Goal: Use online tool/utility: Utilize a website feature to perform a specific function

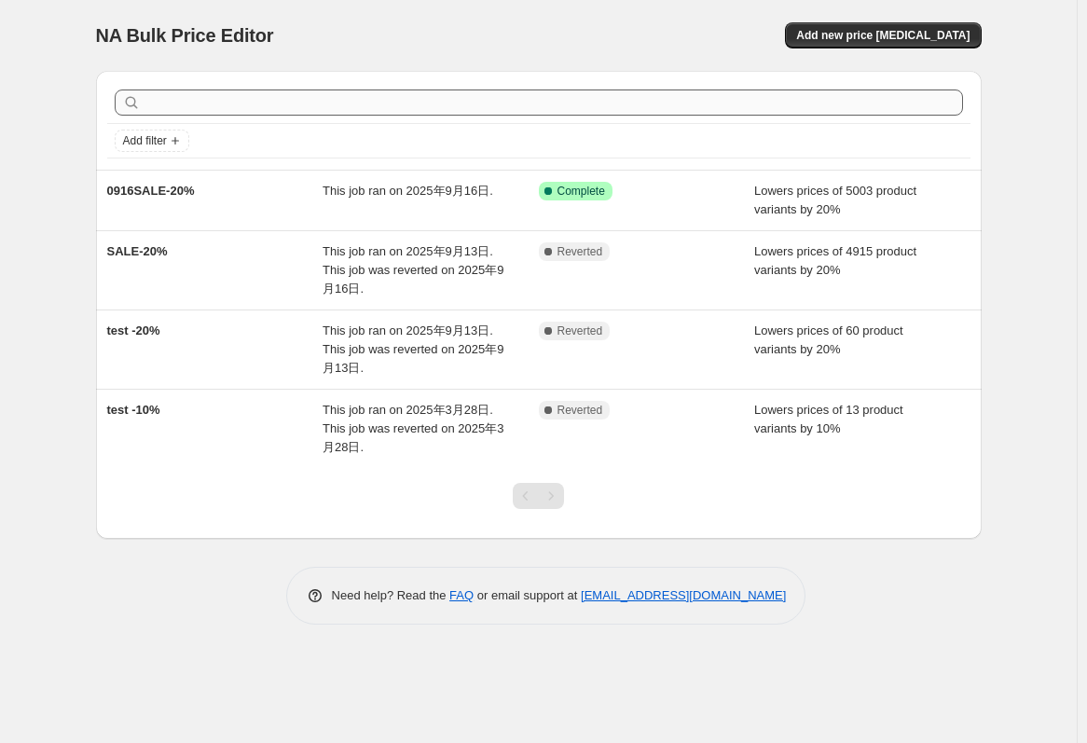
drag, startPoint x: 947, startPoint y: 31, endPoint x: 924, endPoint y: 106, distance: 79.0
click at [924, 106] on div "NA Bulk Price Editor. This page is ready NA Bulk Price Editor Add new price [ME…" at bounding box center [539, 326] width 930 height 652
click at [937, 31] on span "Add new price [MEDICAL_DATA]" at bounding box center [882, 35] width 173 height 15
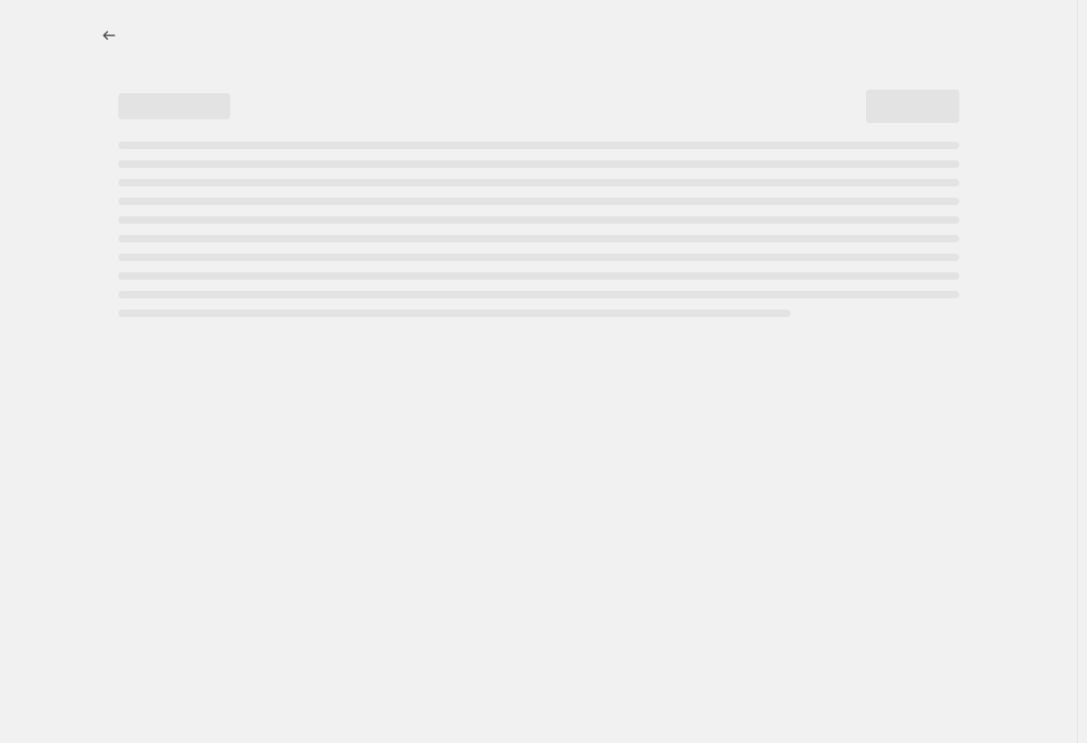
select select "percentage"
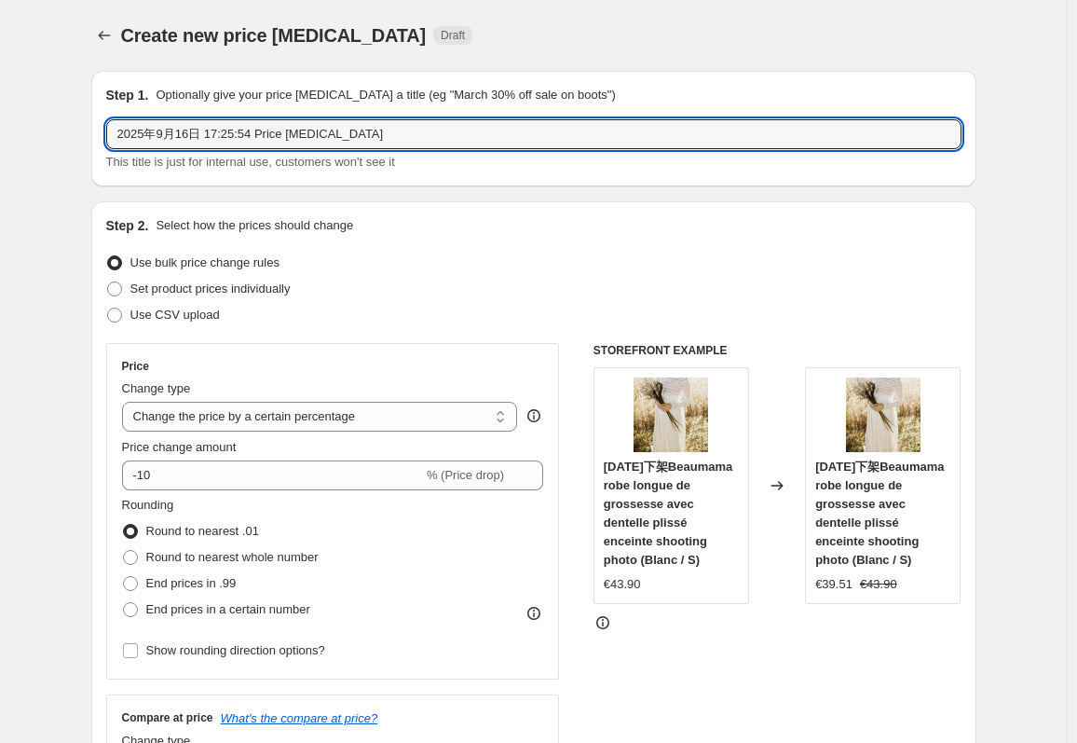
drag, startPoint x: 389, startPoint y: 125, endPoint x: 110, endPoint y: 117, distance: 278.8
click at [110, 117] on div "Step 1. Optionally give your price change job a title (eg "March 30% off sale o…" at bounding box center [534, 129] width 856 height 86
paste input "16/09/2025"
type input "16/09/2025"
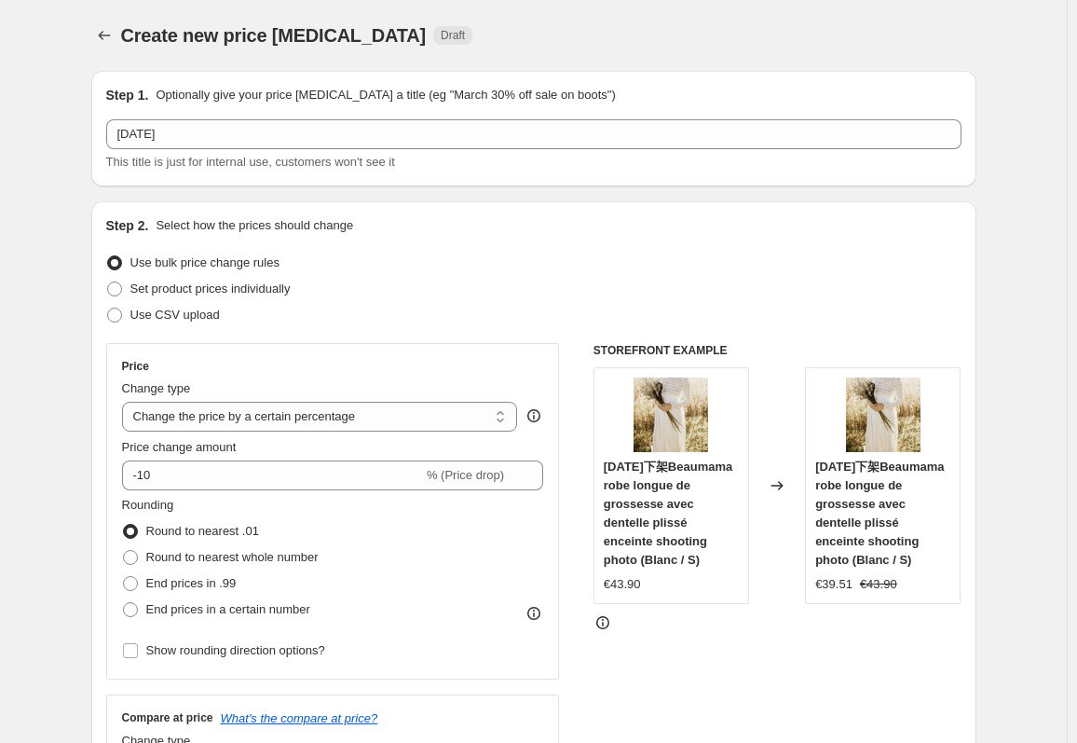
scroll to position [93, 0]
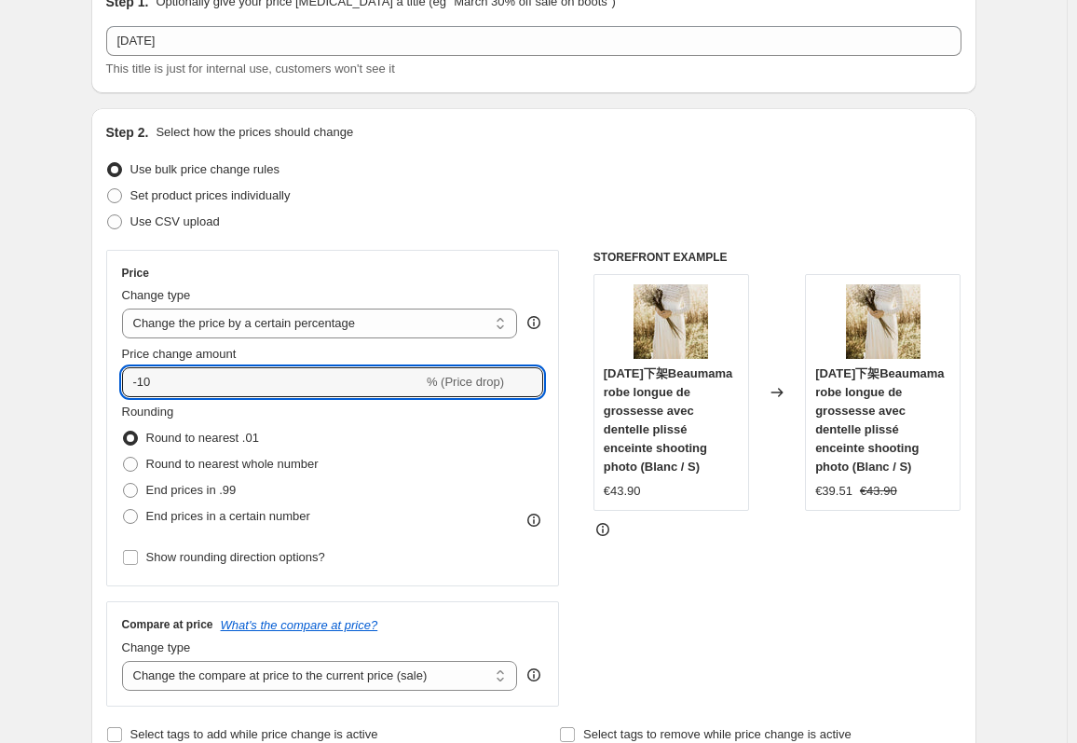
drag, startPoint x: 168, startPoint y: 383, endPoint x: 119, endPoint y: 390, distance: 48.9
click at [119, 390] on div "Price Change type Change the price to a certain amount Change the price by a ce…" at bounding box center [333, 418] width 454 height 336
type input "-20"
click at [96, 391] on div "Step 2. Select how the prices should change Use bulk price change rules Set pro…" at bounding box center [533, 435] width 885 height 654
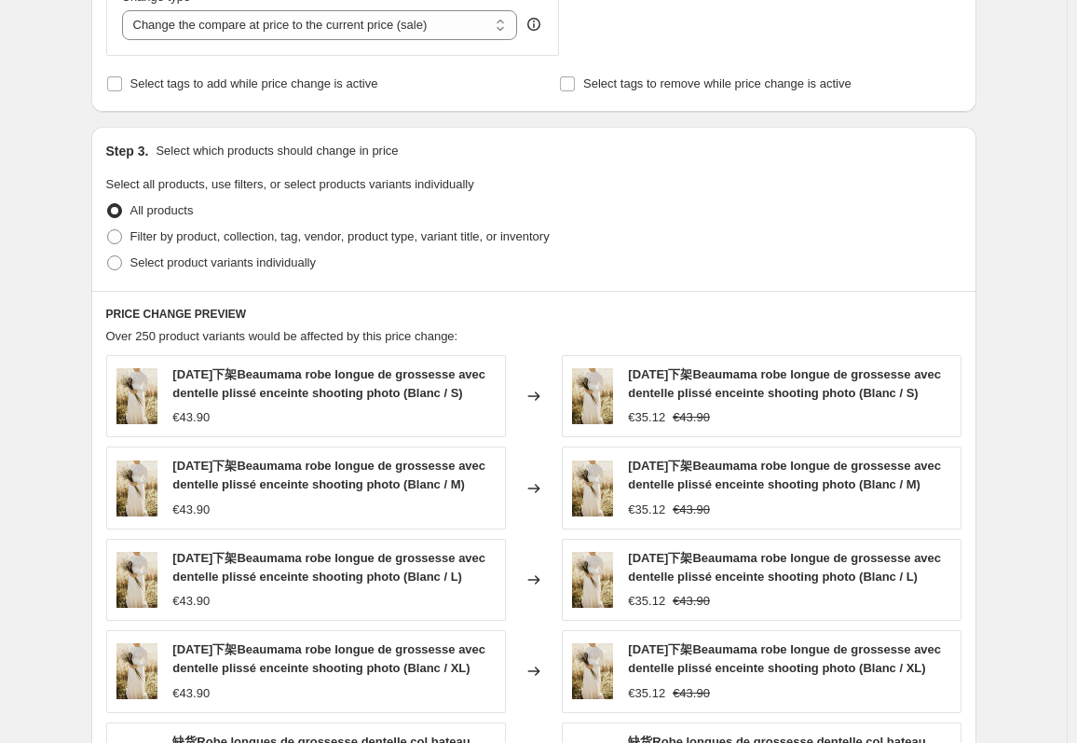
scroll to position [746, 0]
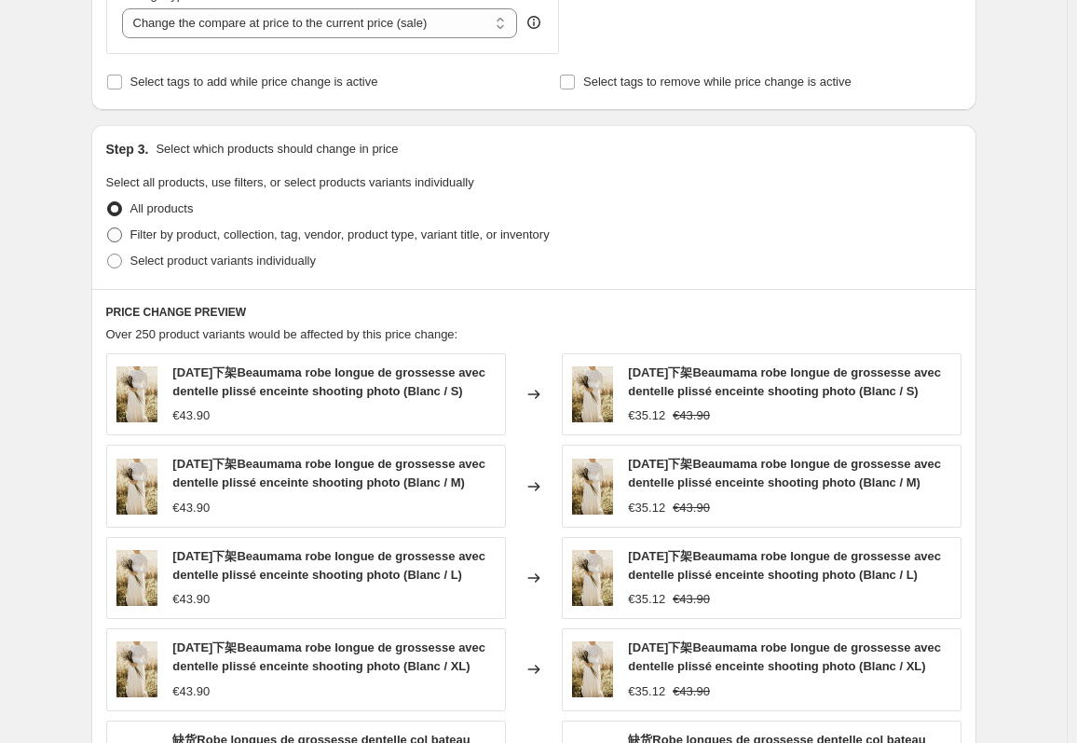
click at [133, 236] on label "Filter by product, collection, tag, vendor, product type, variant title, or inv…" at bounding box center [328, 235] width 444 height 26
click at [108, 228] on input "Filter by product, collection, tag, vendor, product type, variant title, or inv…" at bounding box center [107, 227] width 1 height 1
radio input "true"
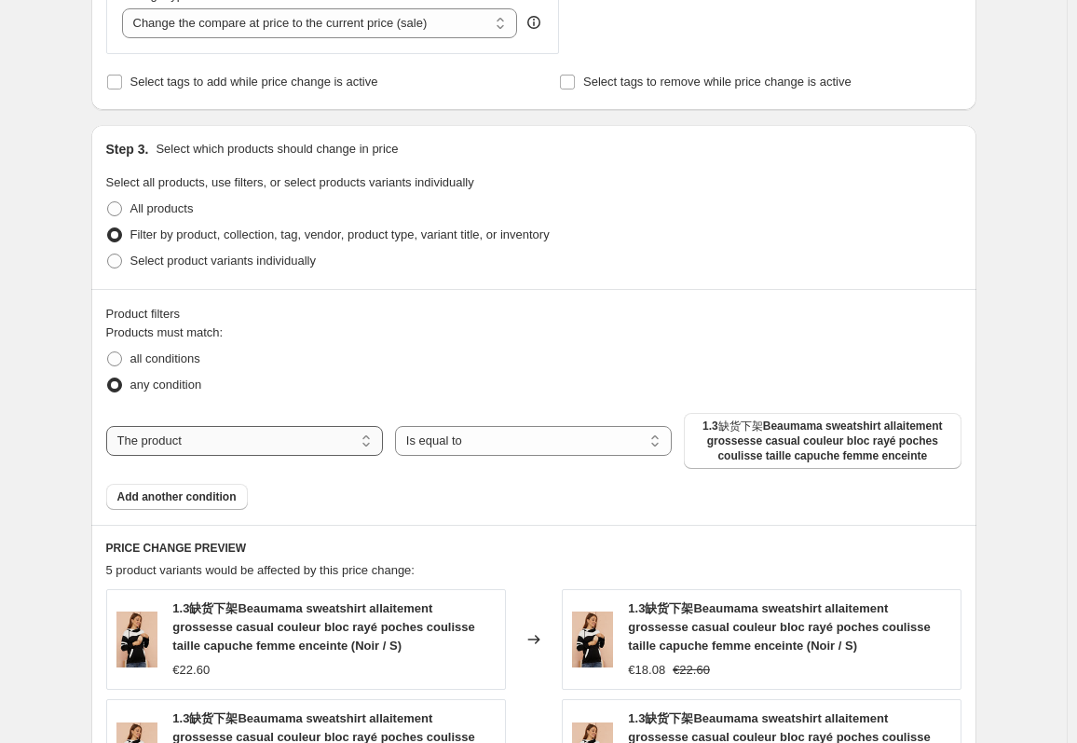
click at [319, 443] on select "The product The product's collection The product's tag The product's vendor The…" at bounding box center [244, 441] width 277 height 30
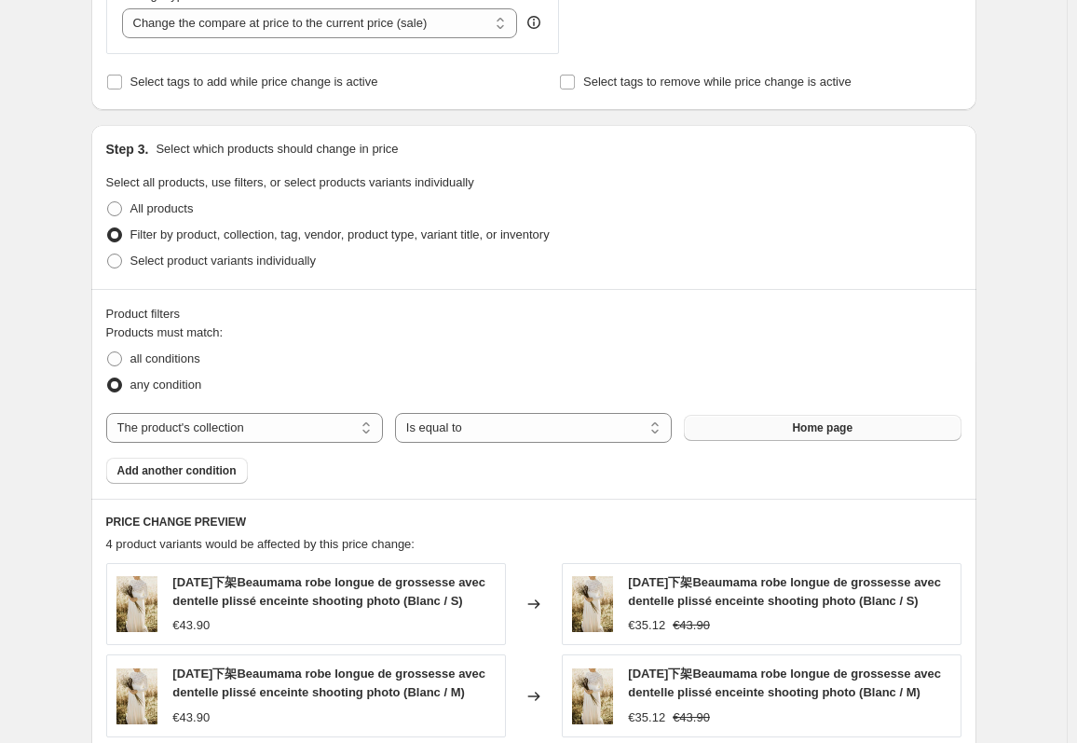
click at [830, 432] on span "Home page" at bounding box center [822, 427] width 61 height 15
click at [280, 432] on select "The product The product's collection The product's tag The product's vendor The…" at bounding box center [244, 428] width 277 height 30
select select "title"
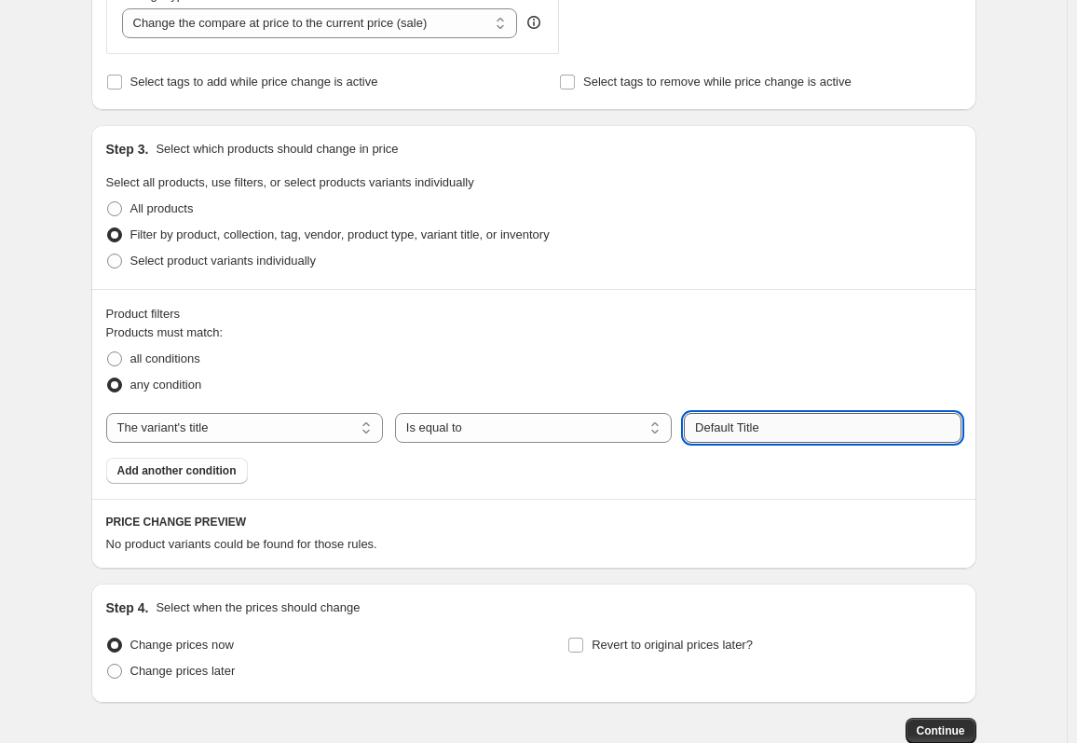
click at [831, 435] on input "Default Title" at bounding box center [822, 428] width 277 height 30
paste input "16/09/2025"
type input "16/09/2025"
click at [295, 419] on select "The product The product's collection The product's tag The product's vendor The…" at bounding box center [244, 428] width 277 height 30
select select "tag"
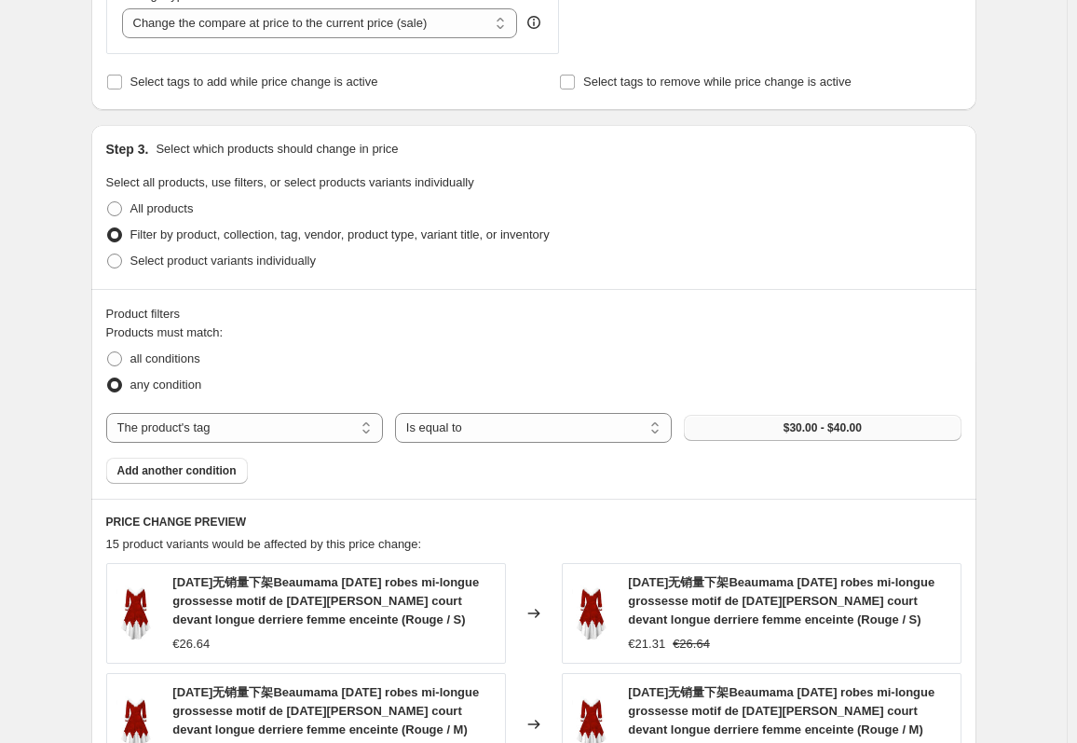
click at [799, 435] on span "$30.00 - $40.00" at bounding box center [823, 427] width 78 height 15
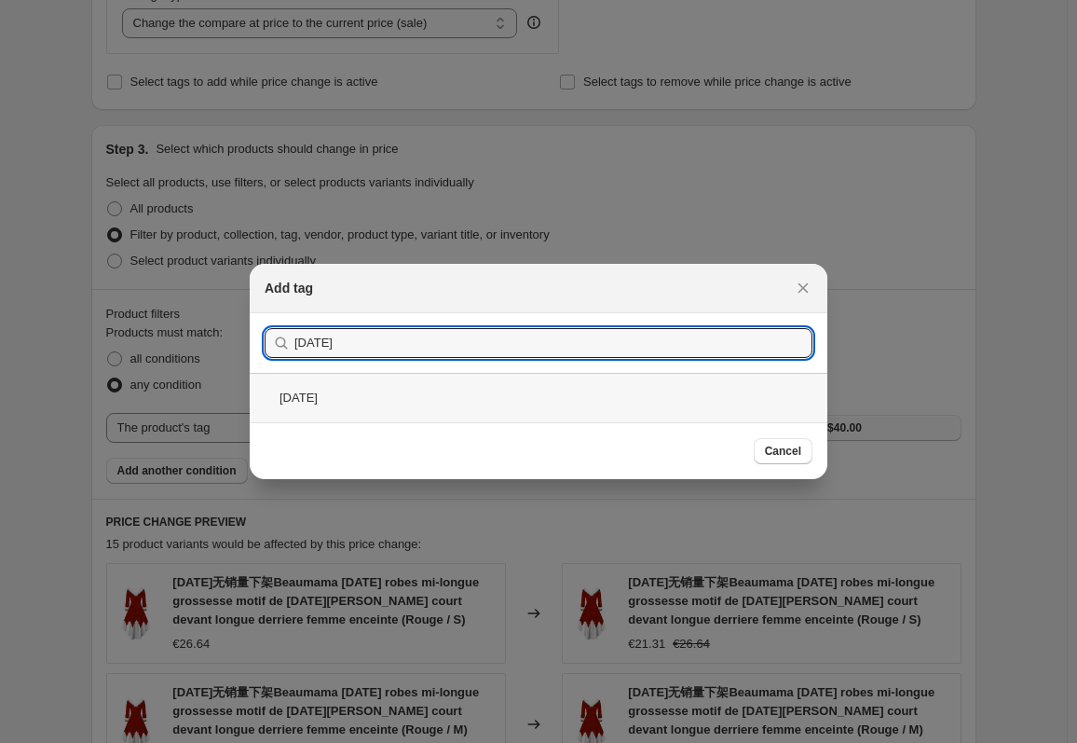
type input "16/09/2025"
click at [458, 405] on div "16/09/2025" at bounding box center [539, 397] width 578 height 49
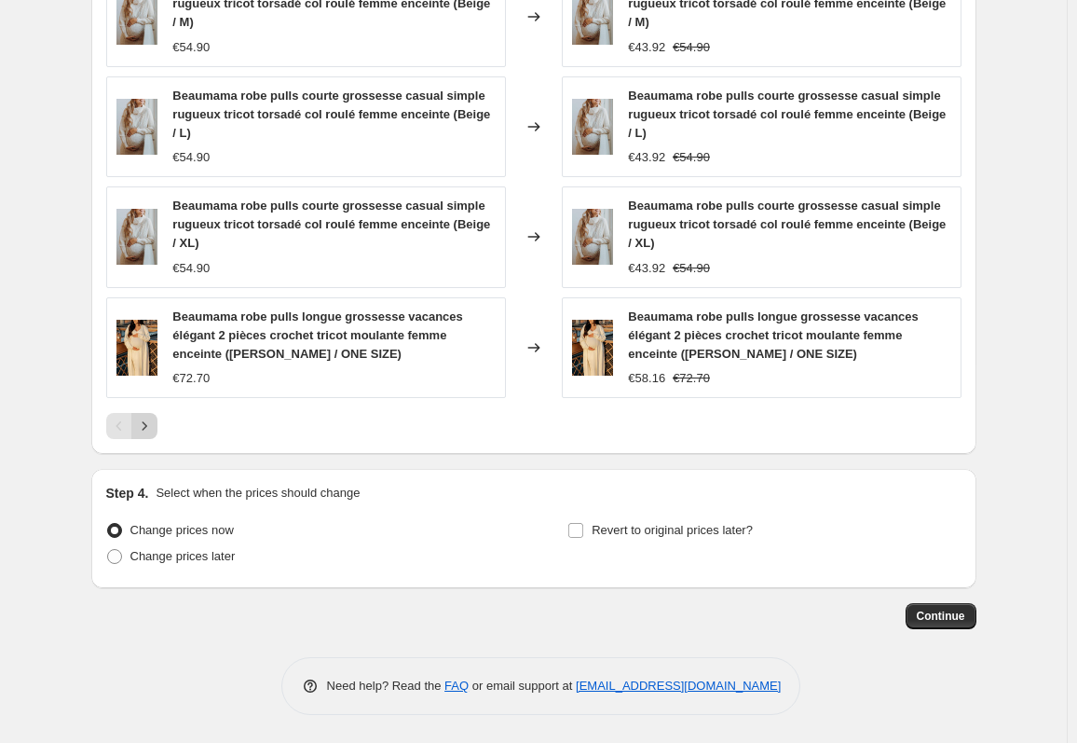
click at [158, 427] on button "Next" at bounding box center [144, 426] width 26 height 26
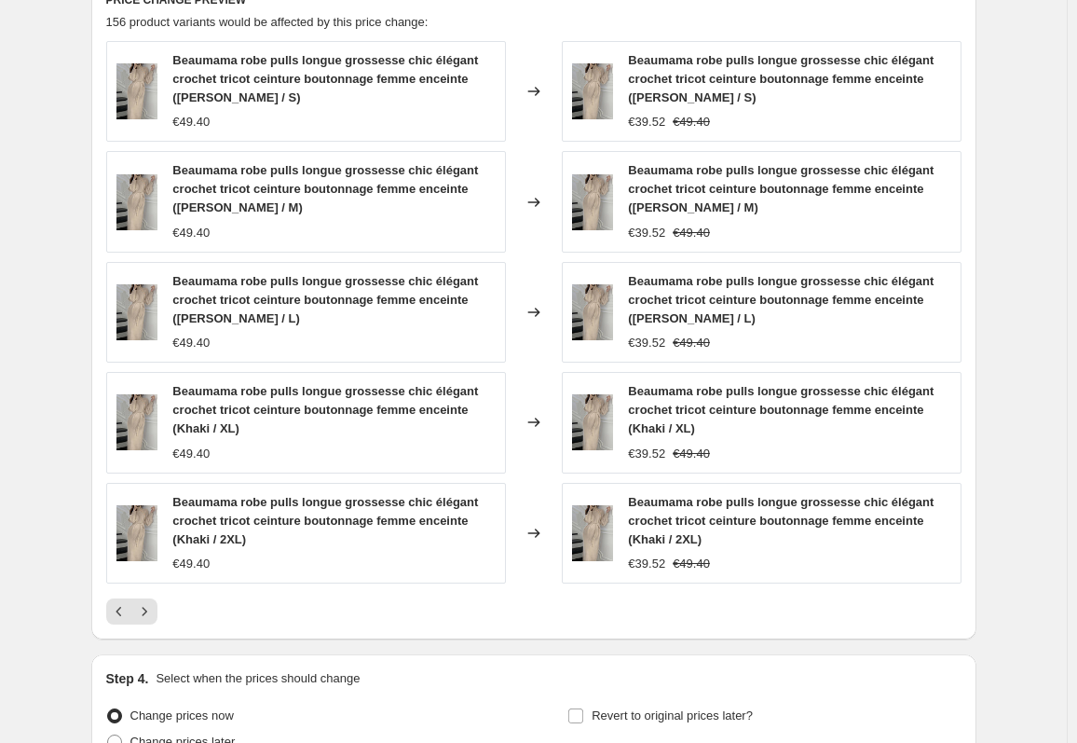
scroll to position [1454, 0]
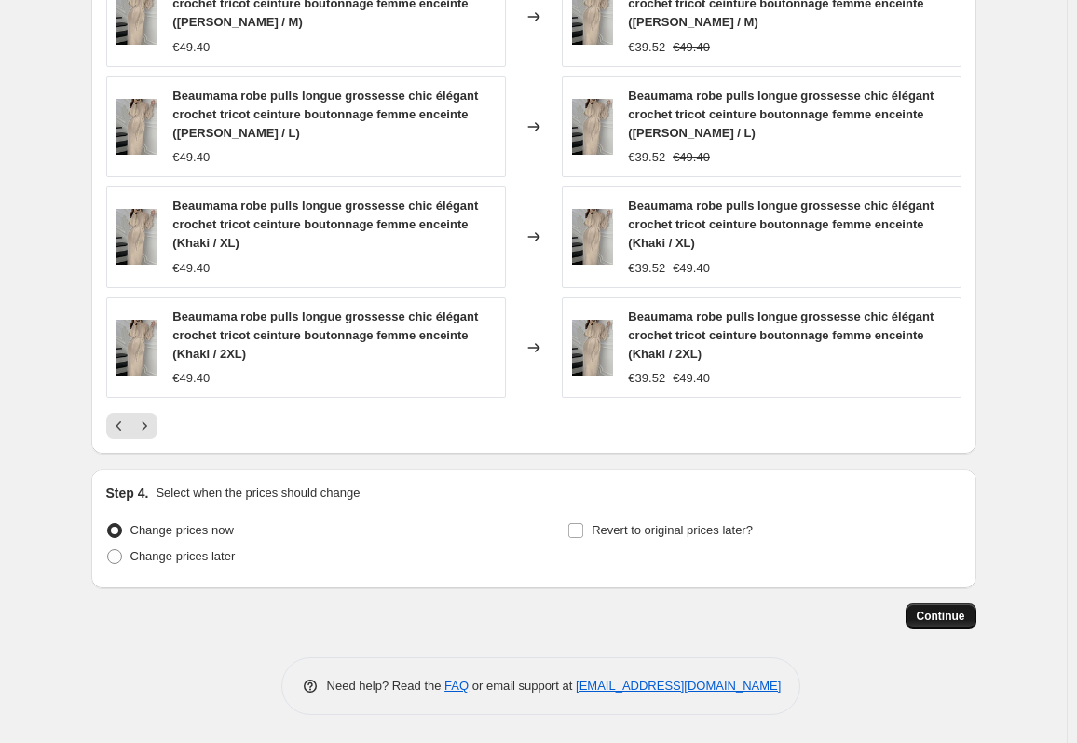
click at [932, 617] on span "Continue" at bounding box center [941, 616] width 48 height 15
